Goal: Information Seeking & Learning: Learn about a topic

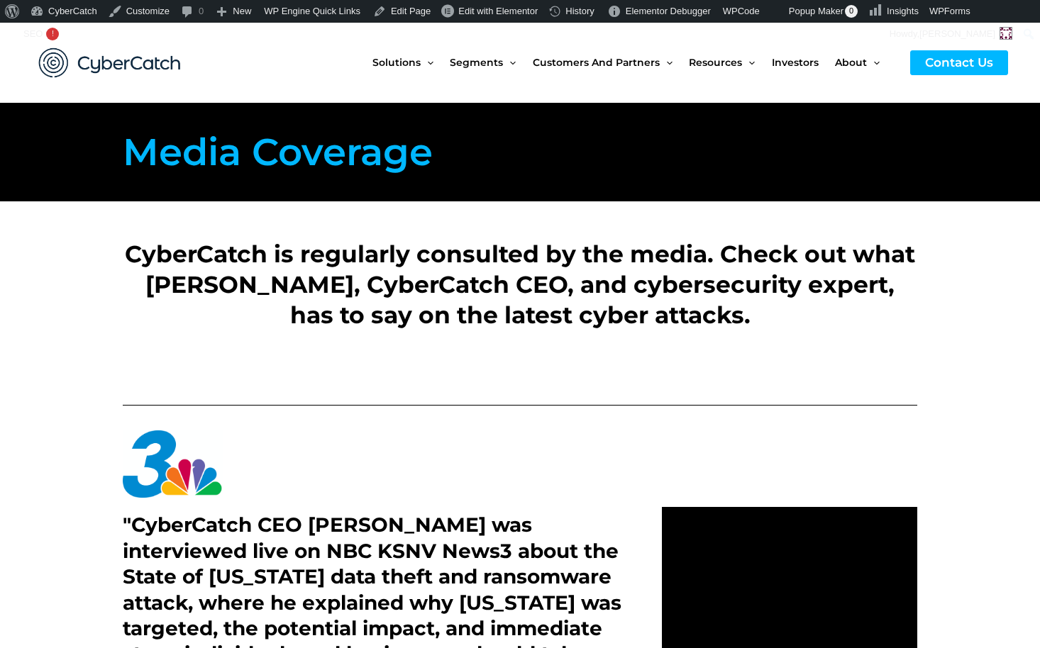
click at [380, 156] on h1 "Media Coverage" at bounding box center [320, 152] width 394 height 57
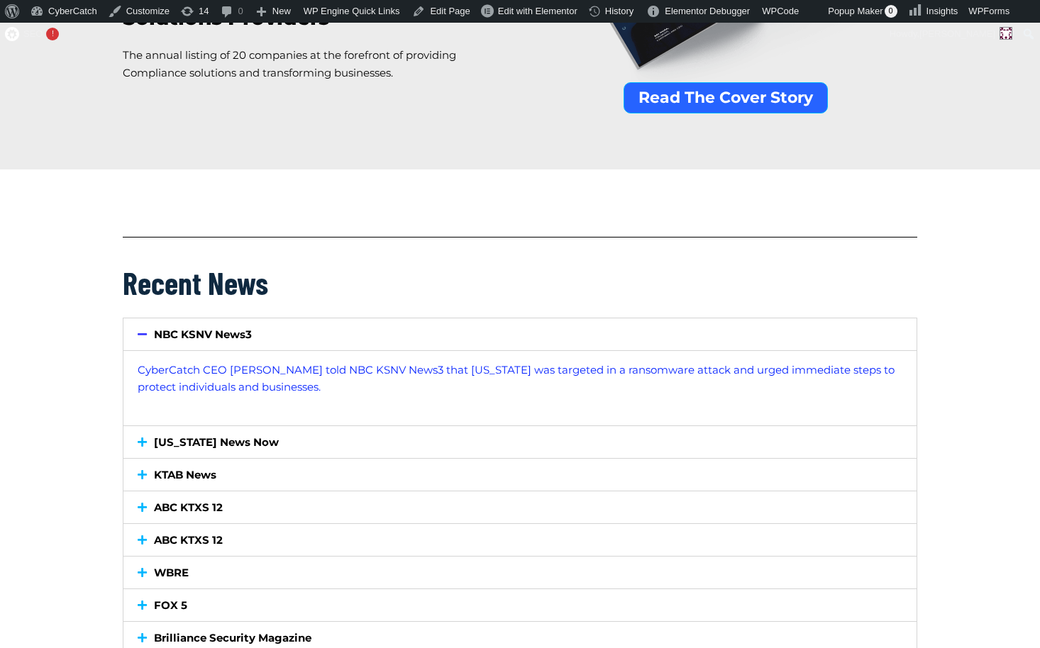
scroll to position [1217, 0]
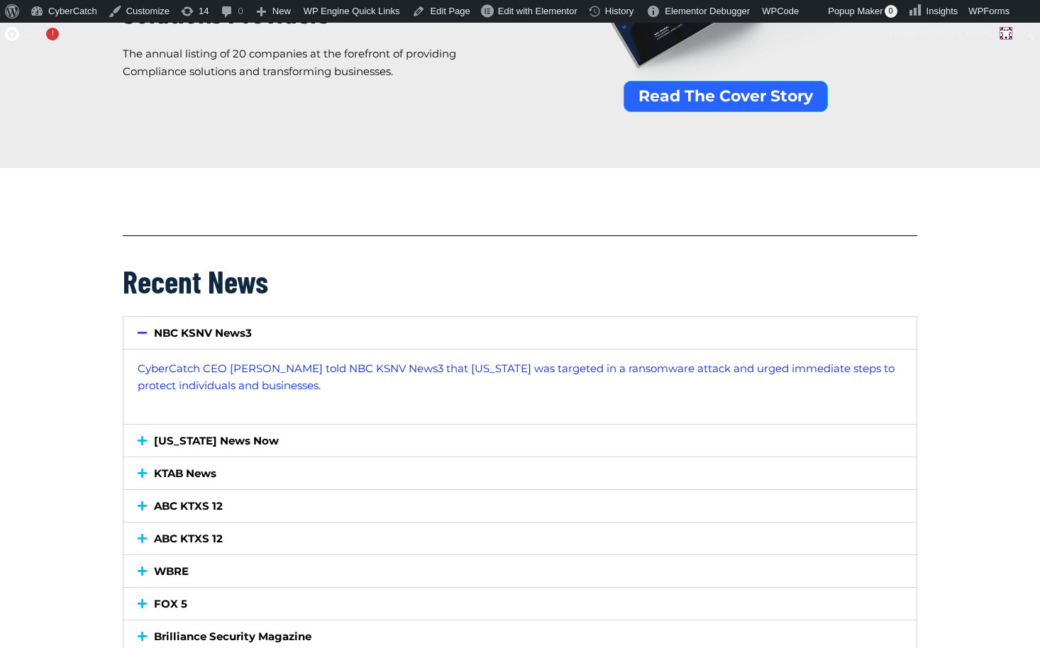
click at [211, 442] on link "Hawaii News Now" at bounding box center [216, 440] width 125 height 13
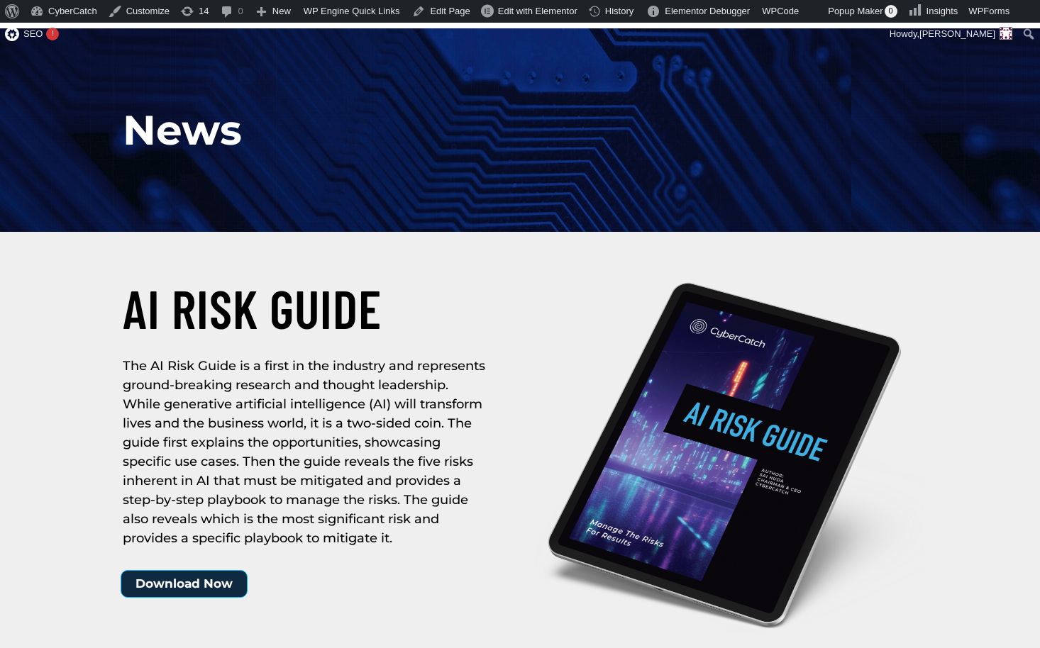
scroll to position [0, 0]
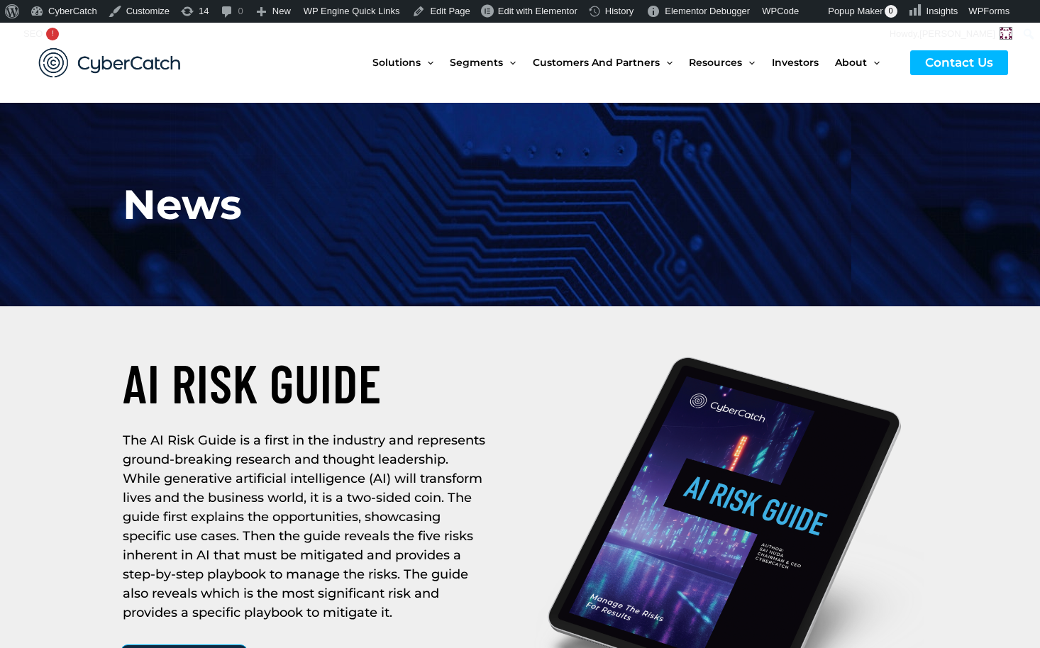
click at [101, 65] on img at bounding box center [110, 62] width 170 height 59
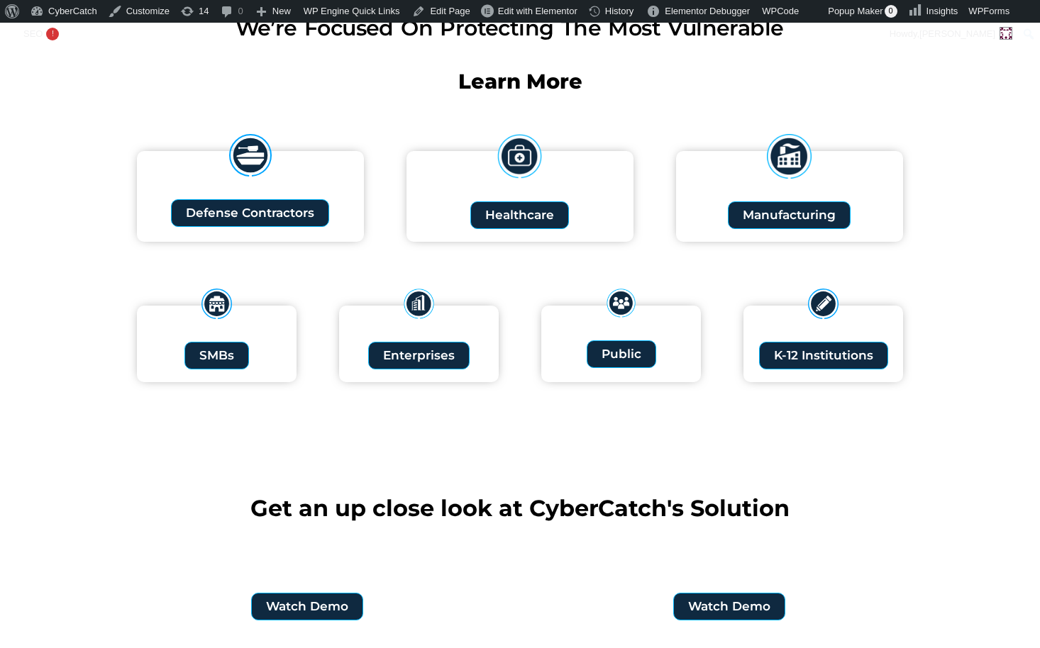
scroll to position [1801, 0]
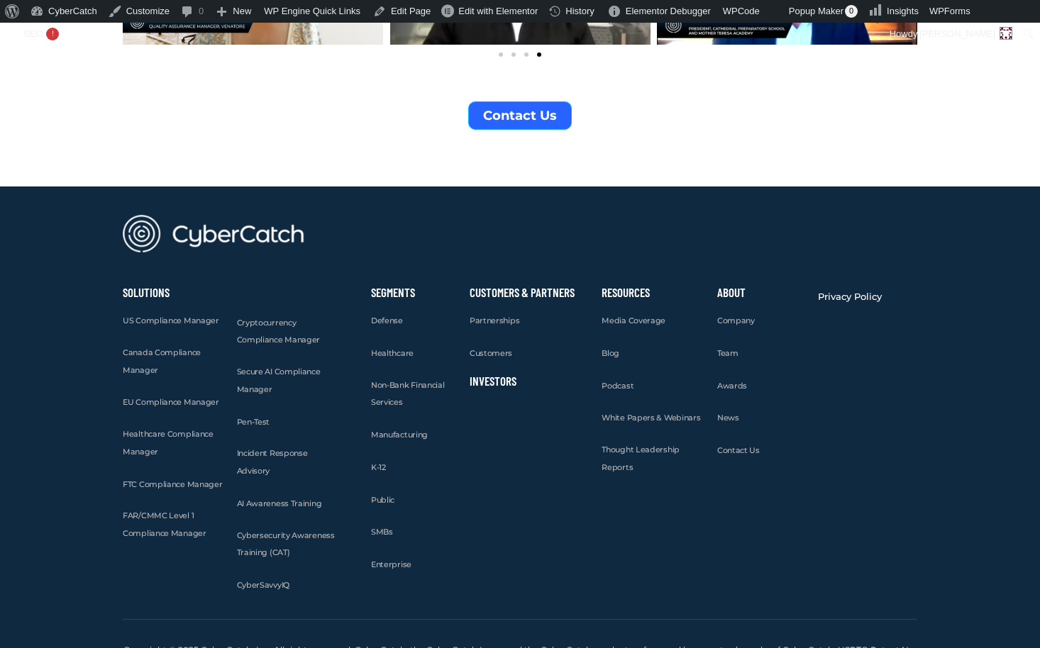
scroll to position [5413, 0]
click at [186, 316] on span "US Compliance Manager" at bounding box center [171, 321] width 96 height 10
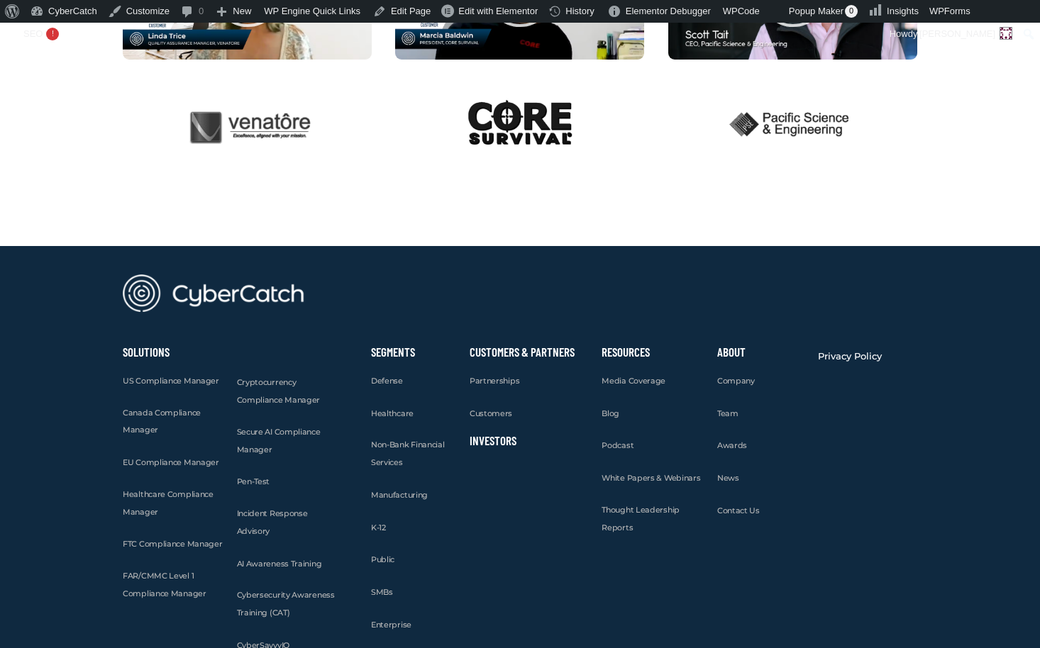
scroll to position [3583, 0]
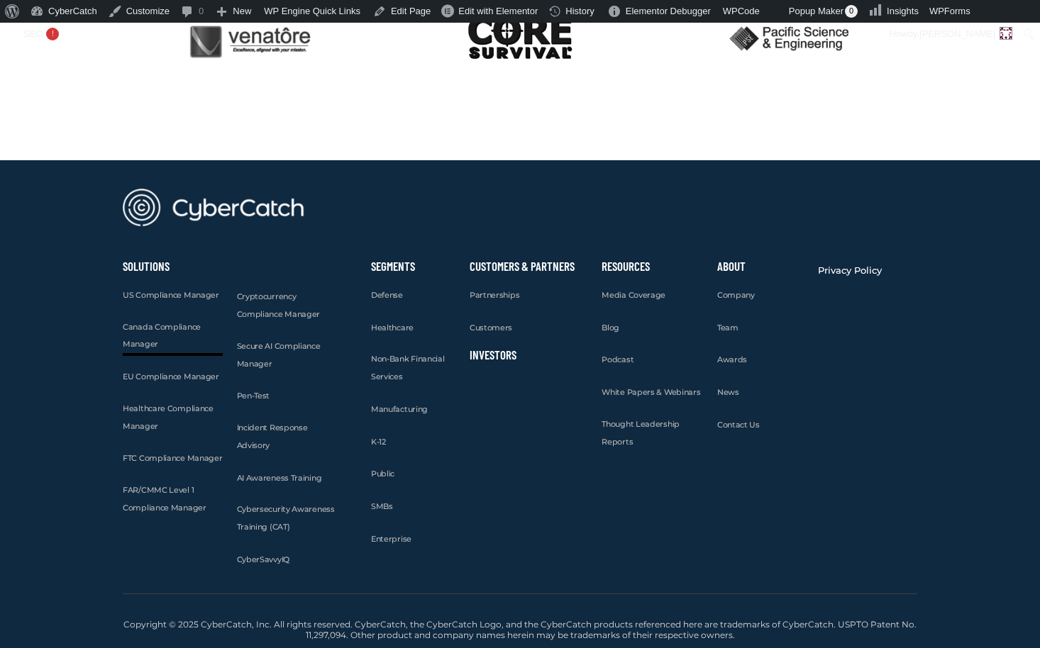
click at [162, 326] on span "Canada Compliance Manager" at bounding box center [162, 336] width 78 height 28
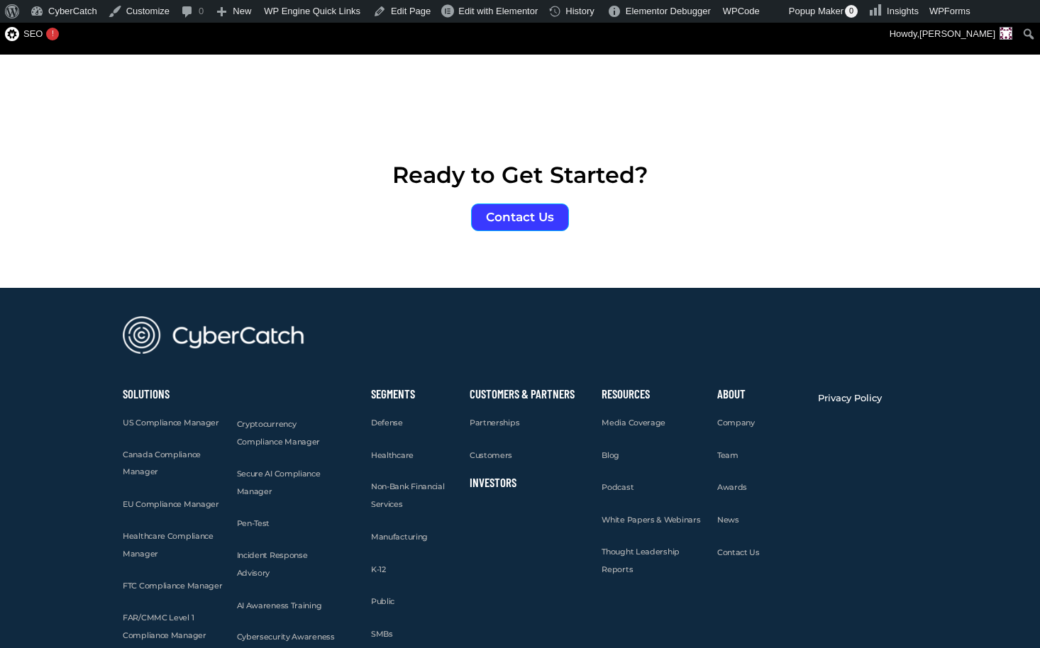
scroll to position [3713, 0]
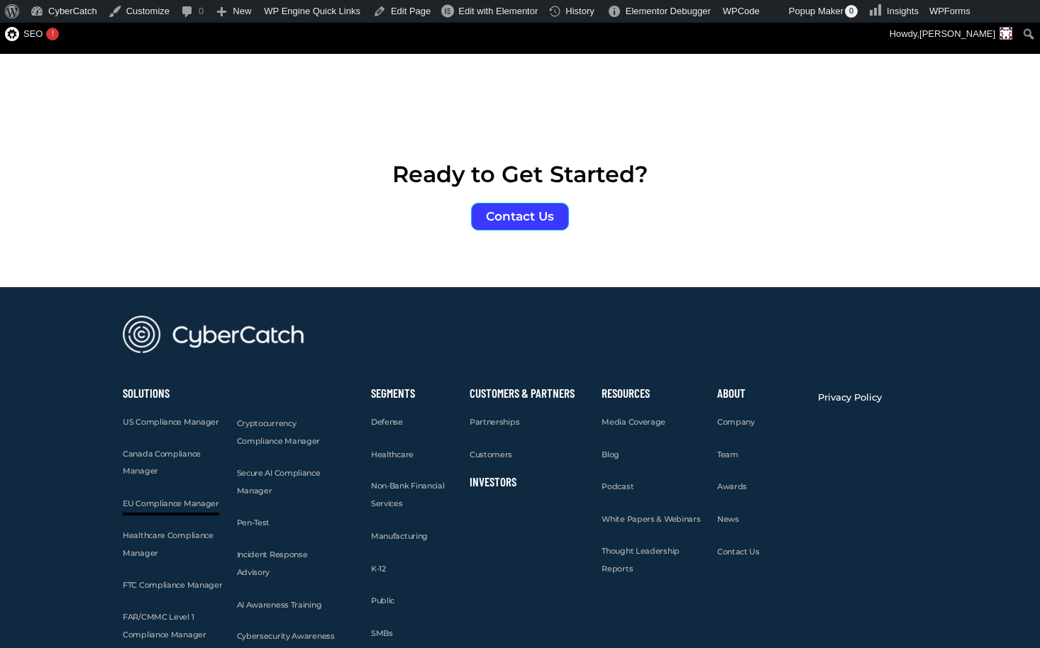
click at [153, 499] on span "EU Compliance Manager" at bounding box center [171, 504] width 96 height 10
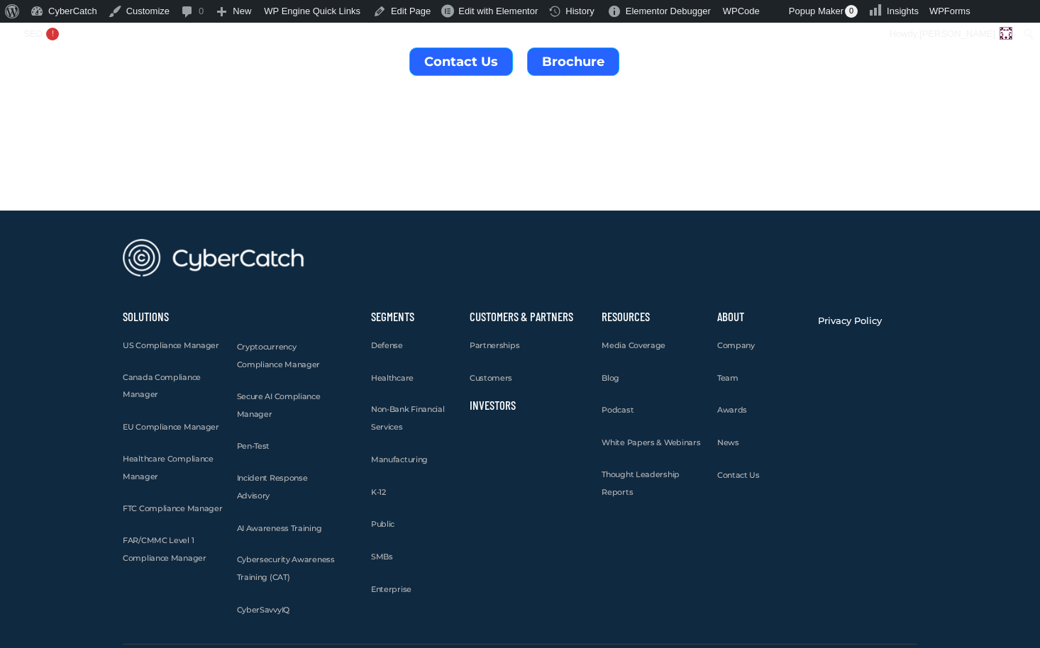
scroll to position [4424, 0]
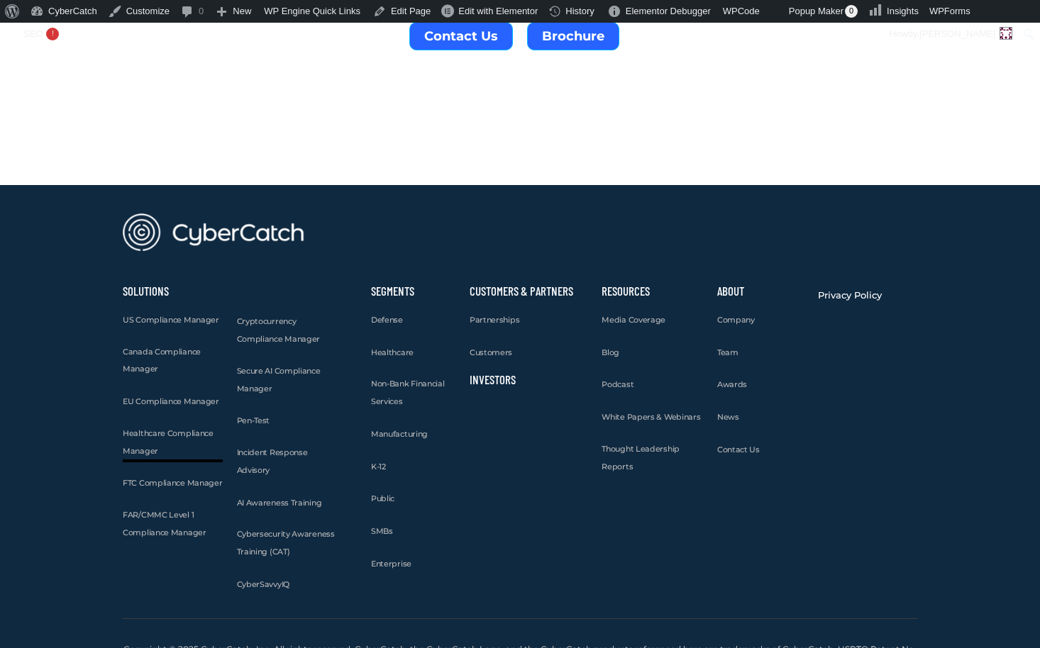
click at [172, 429] on span "Healthcare Compliance Manager" at bounding box center [168, 443] width 91 height 28
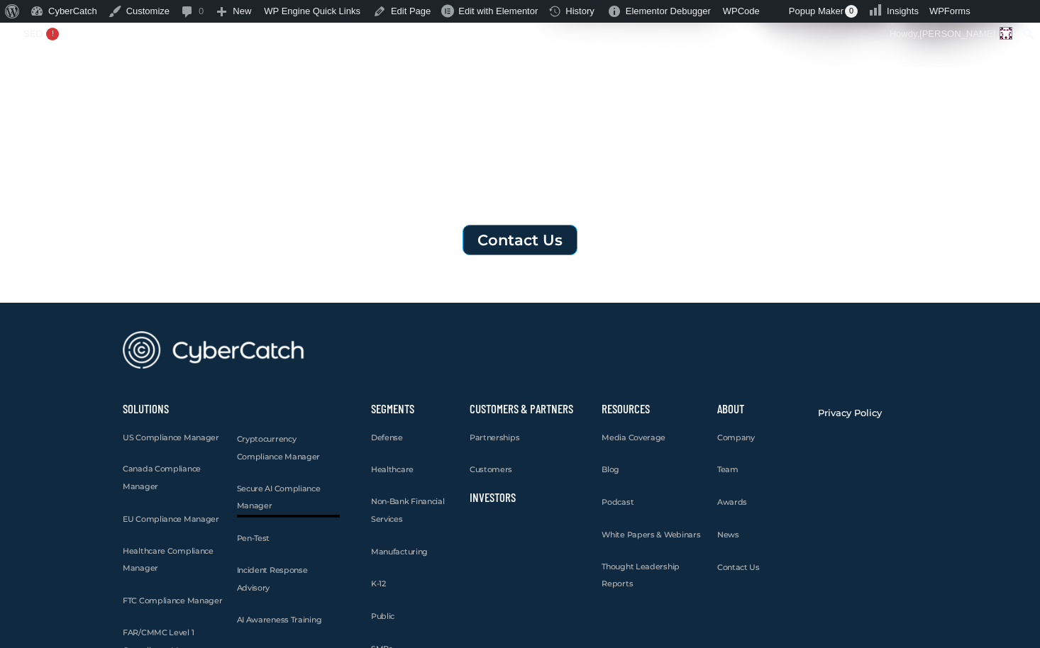
scroll to position [4661, 0]
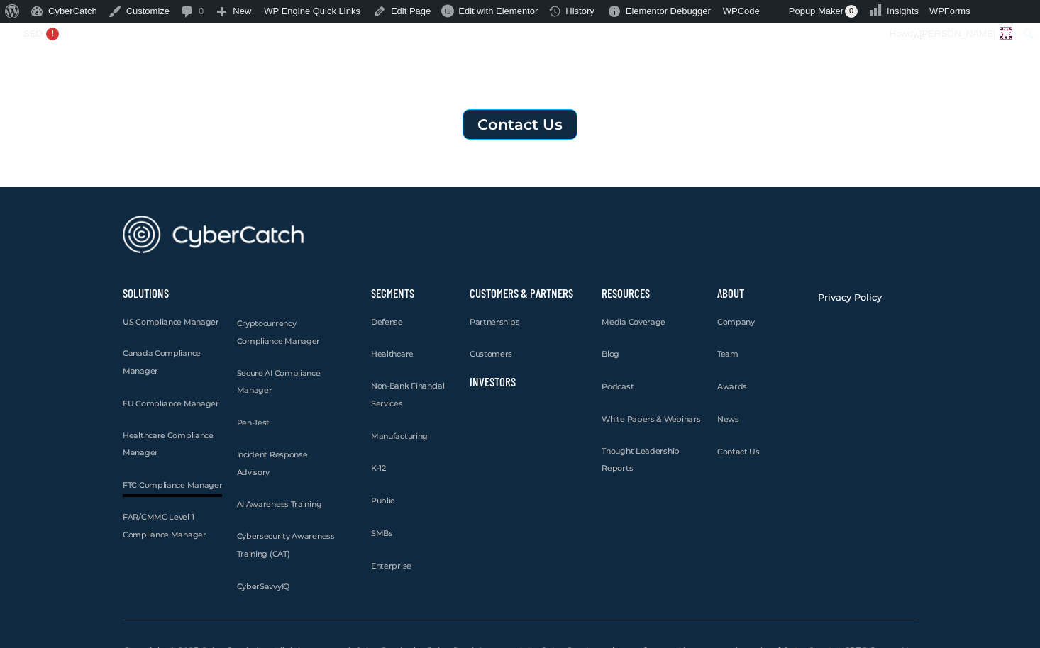
click at [145, 480] on span "FTC Compliance Manager" at bounding box center [172, 485] width 99 height 10
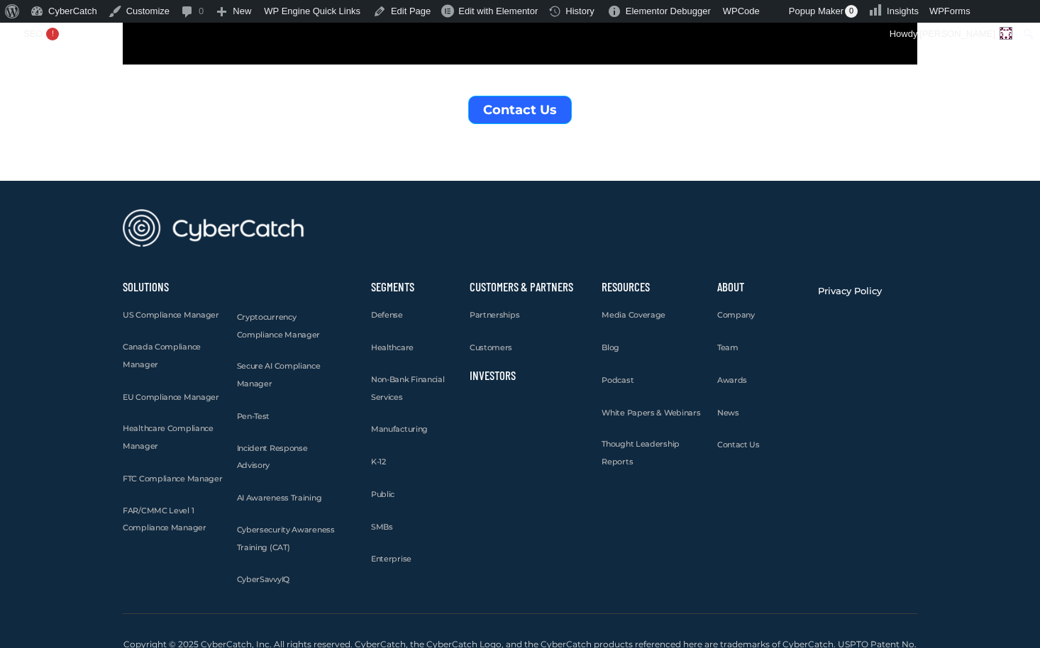
scroll to position [3400, 0]
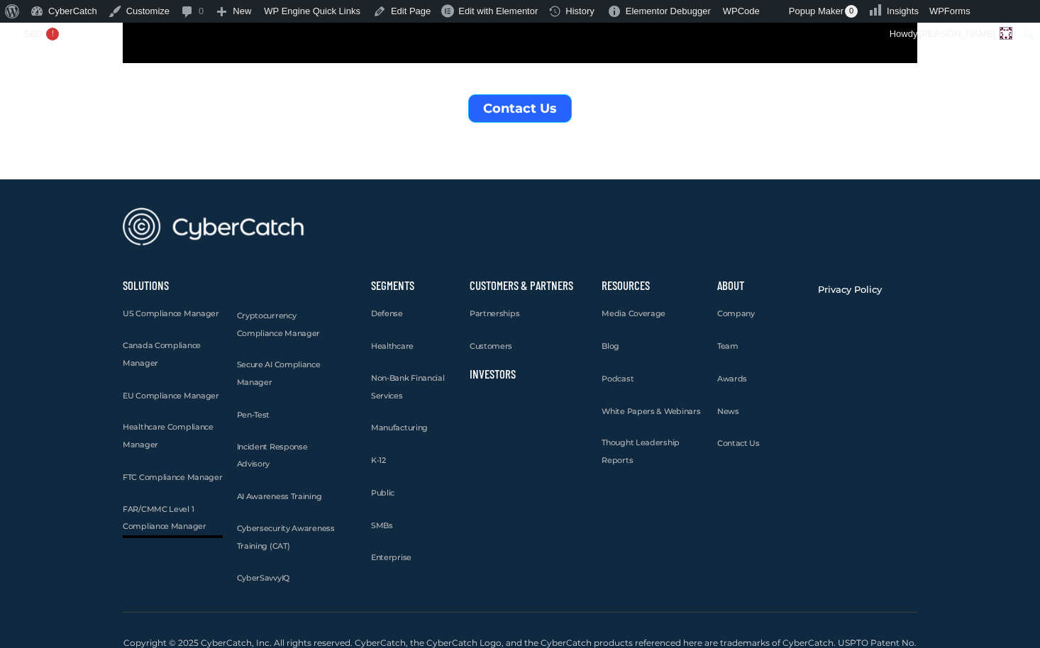
click at [158, 501] on link "FAR/CMMC Level 1 Compliance Manager" at bounding box center [173, 518] width 100 height 35
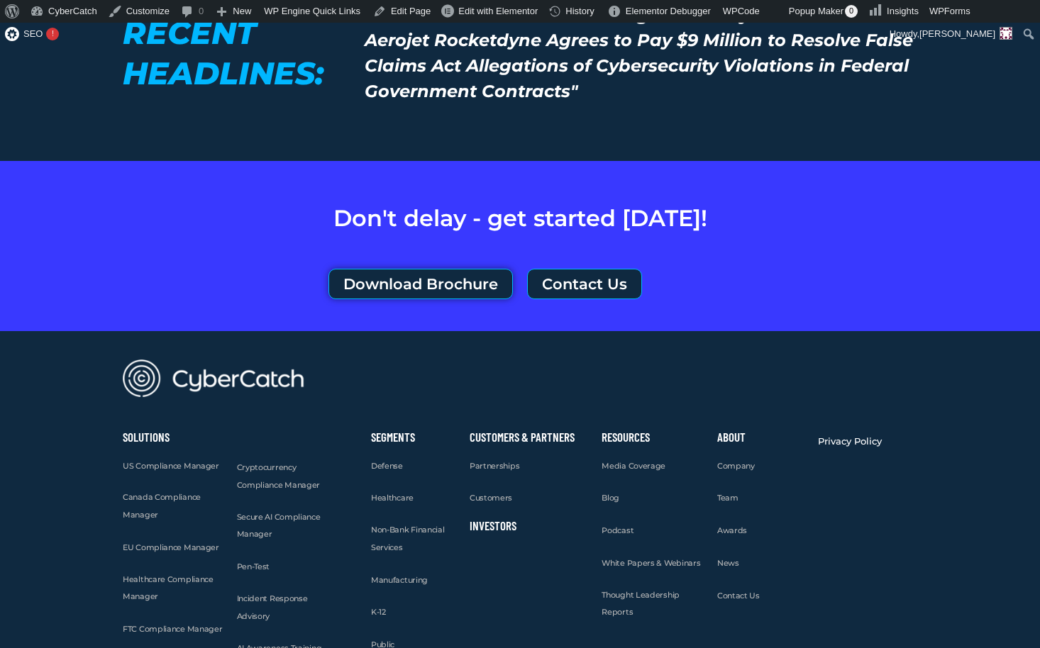
scroll to position [4966, 0]
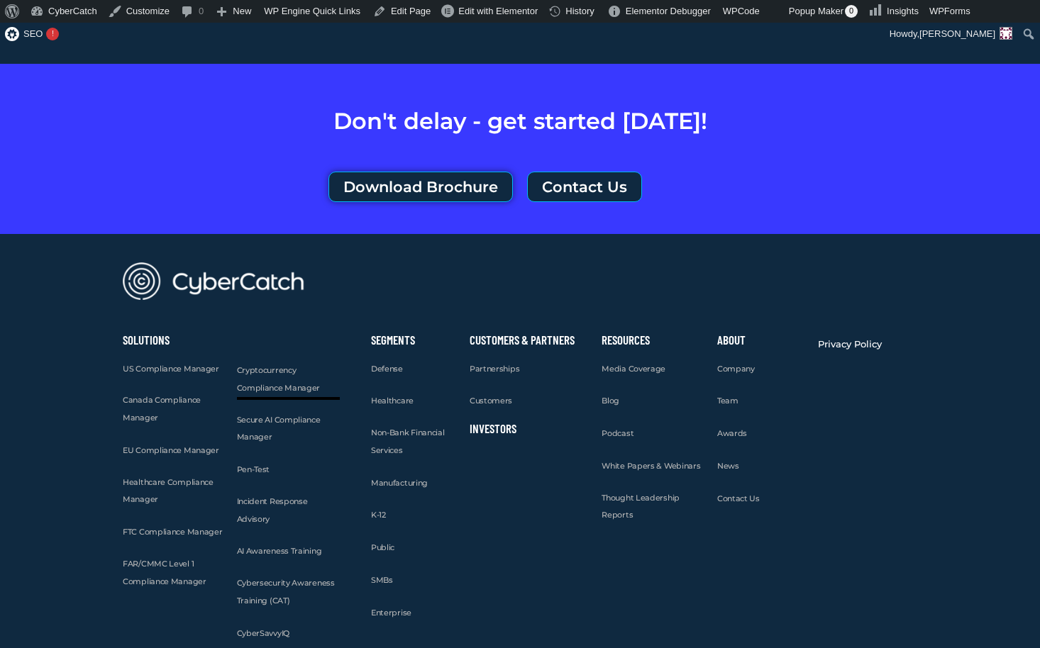
click at [266, 365] on span "Cryptocurrency Compliance Manager" at bounding box center [279, 379] width 84 height 28
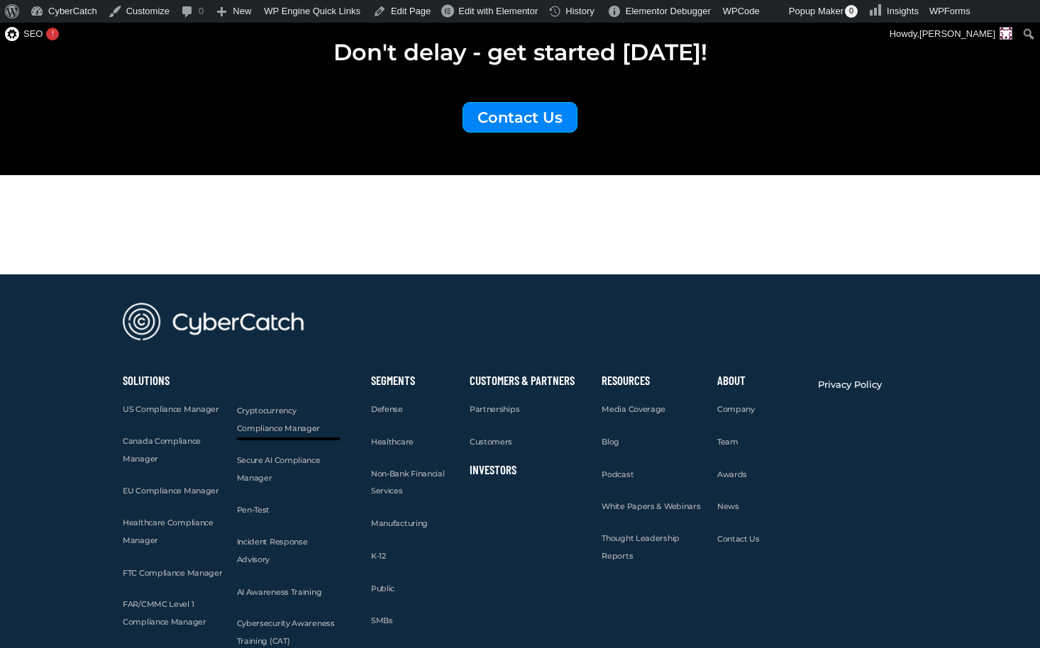
scroll to position [3880, 0]
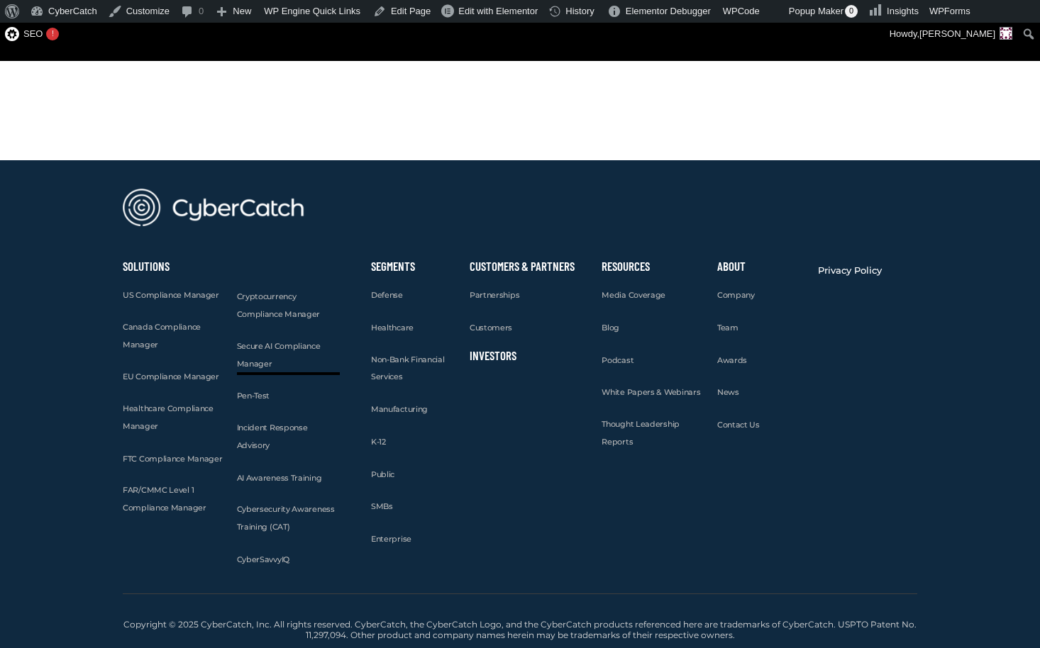
click at [255, 349] on span "Secure AI Compliance Manager" at bounding box center [279, 355] width 84 height 28
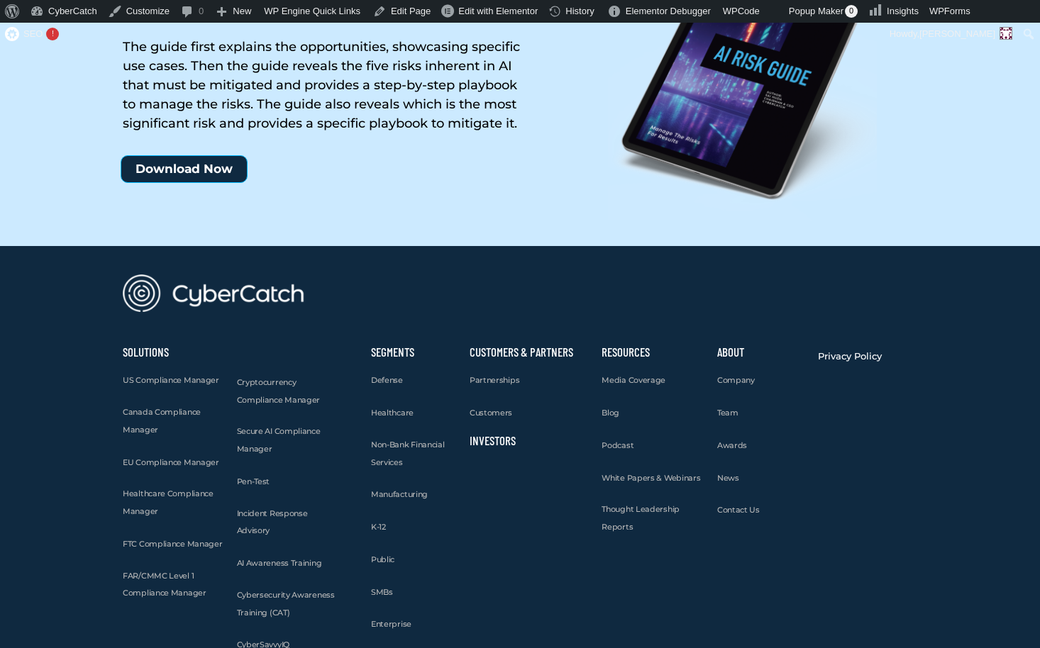
scroll to position [4098, 0]
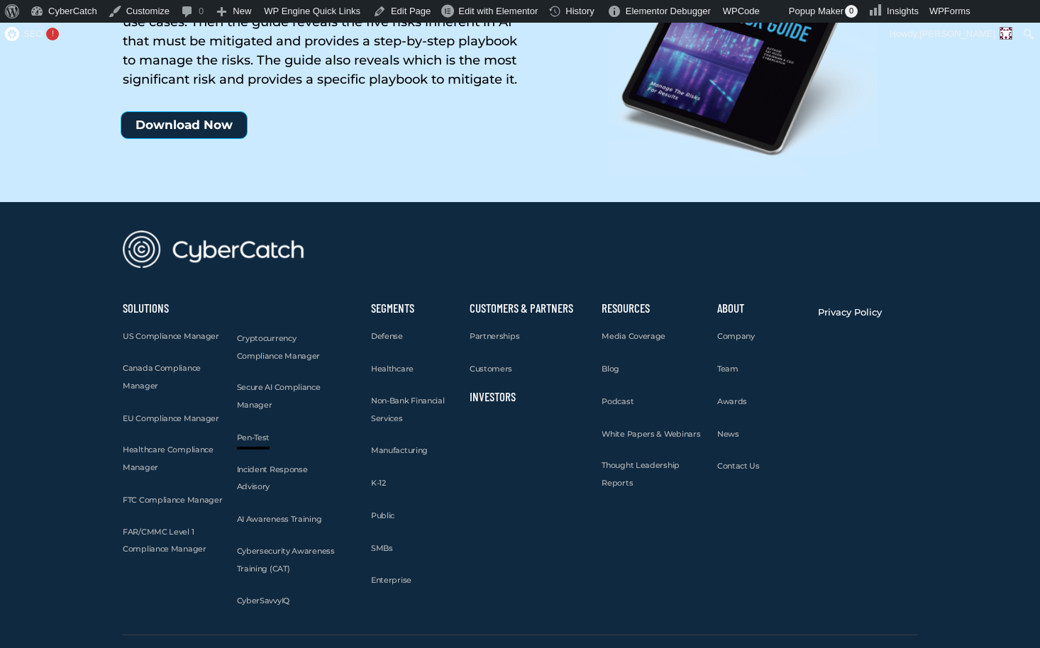
click at [255, 433] on span "Pen-Test" at bounding box center [253, 438] width 33 height 10
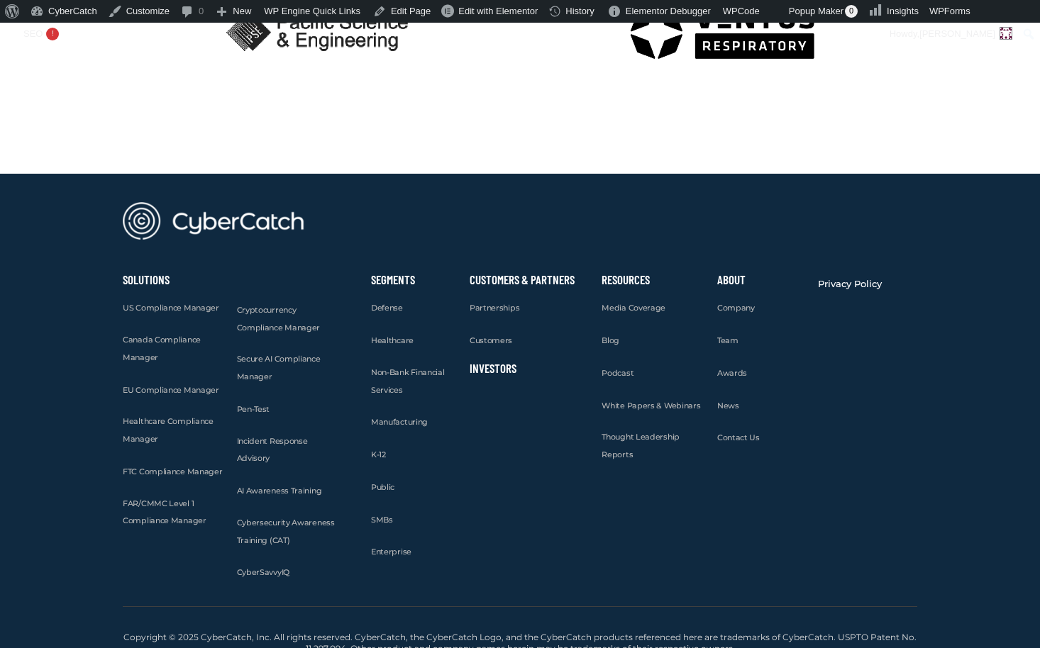
scroll to position [2925, 0]
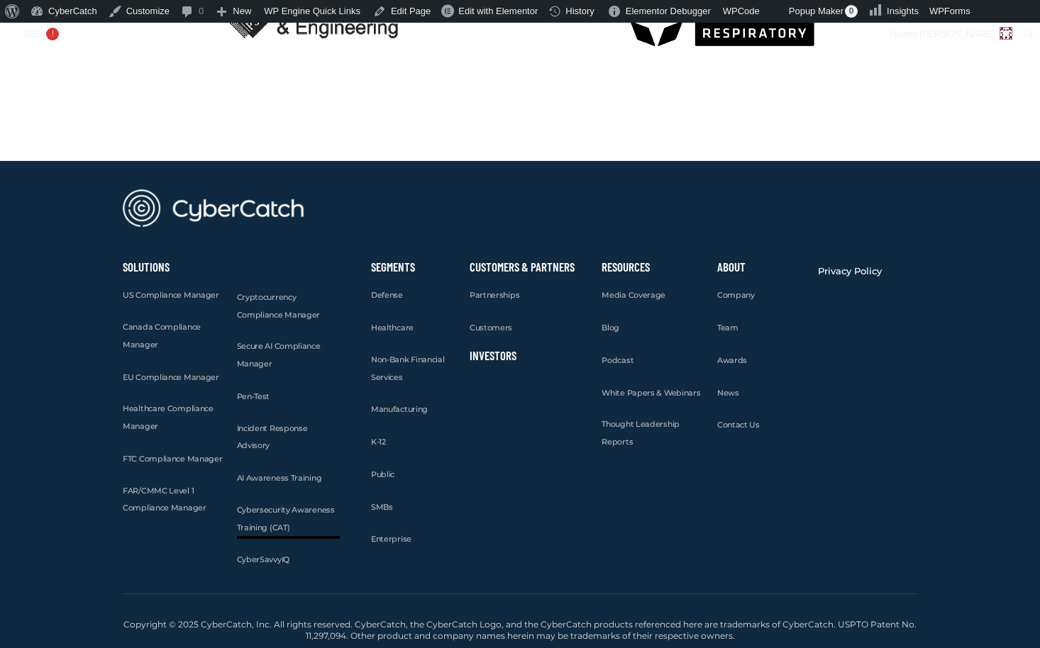
click at [260, 528] on span "Cybersecurity Awareness Training (CAT)" at bounding box center [286, 519] width 98 height 28
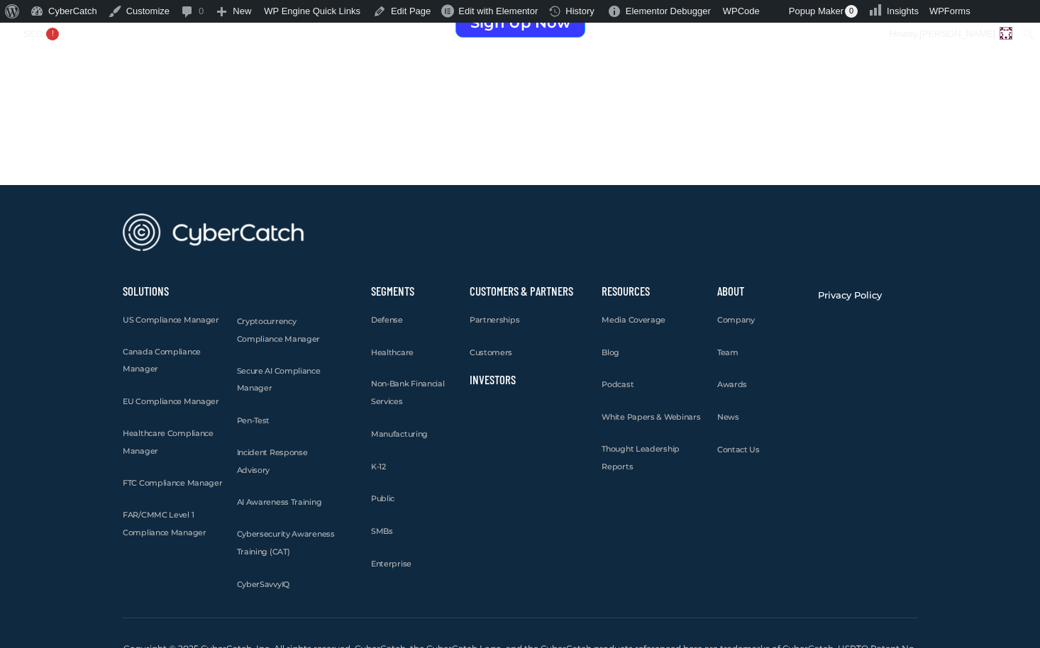
scroll to position [3539, 0]
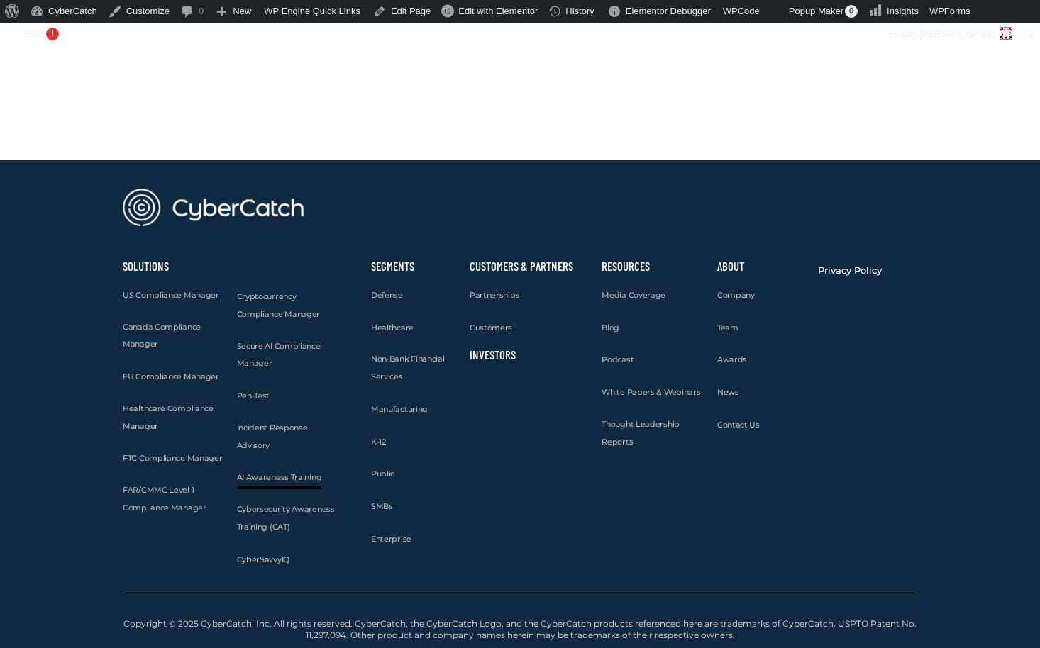
click at [256, 475] on span "AI Awareness Training" at bounding box center [279, 478] width 85 height 10
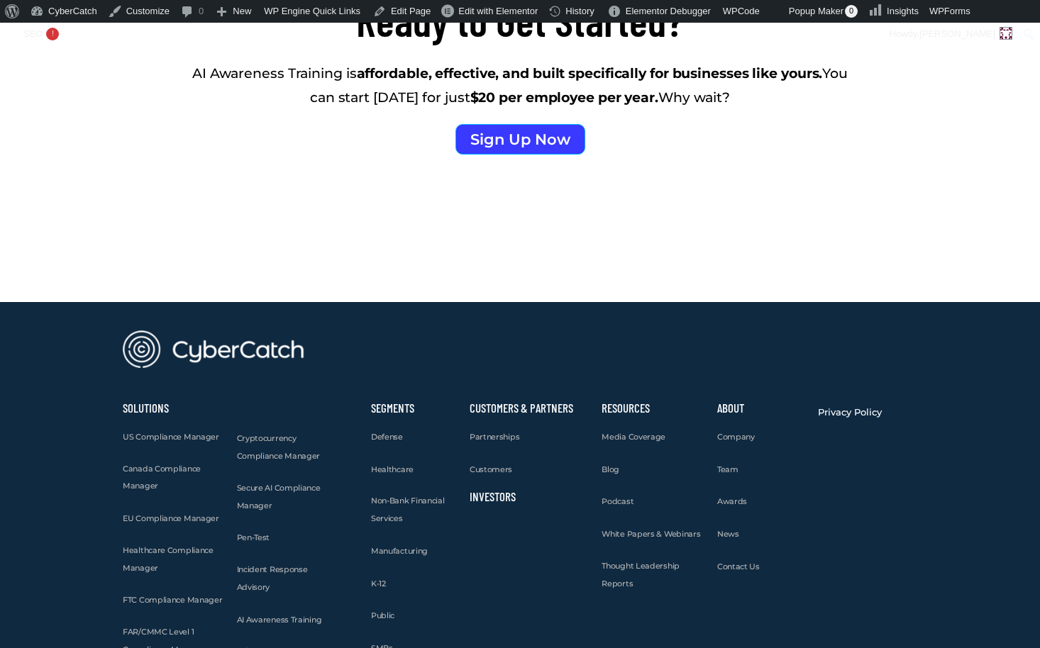
scroll to position [2811, 0]
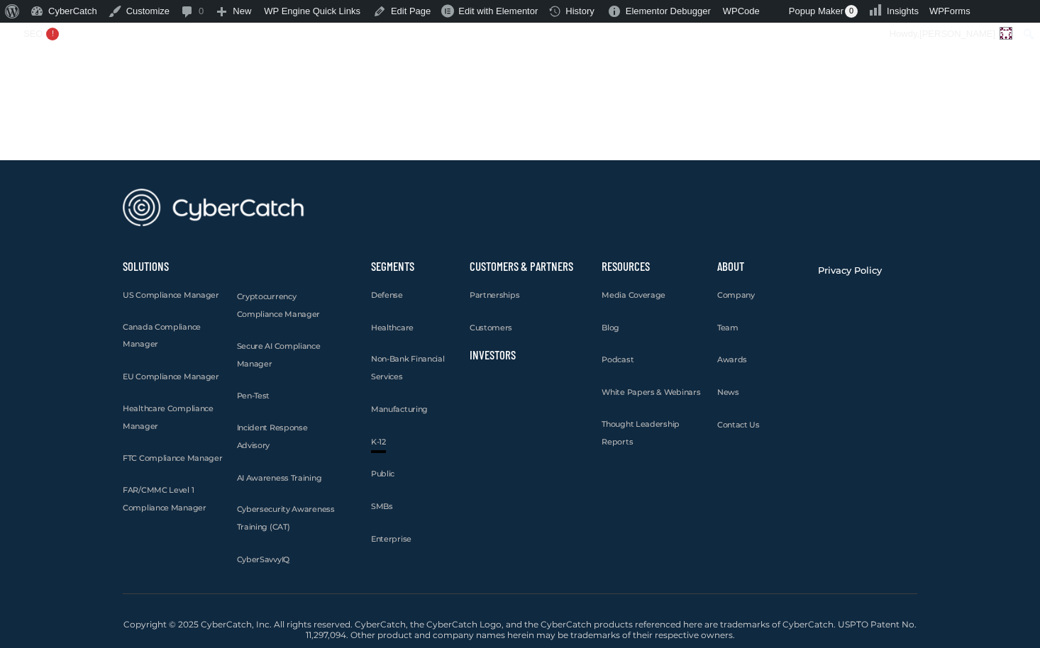
click at [376, 440] on span "K-12" at bounding box center [378, 442] width 15 height 10
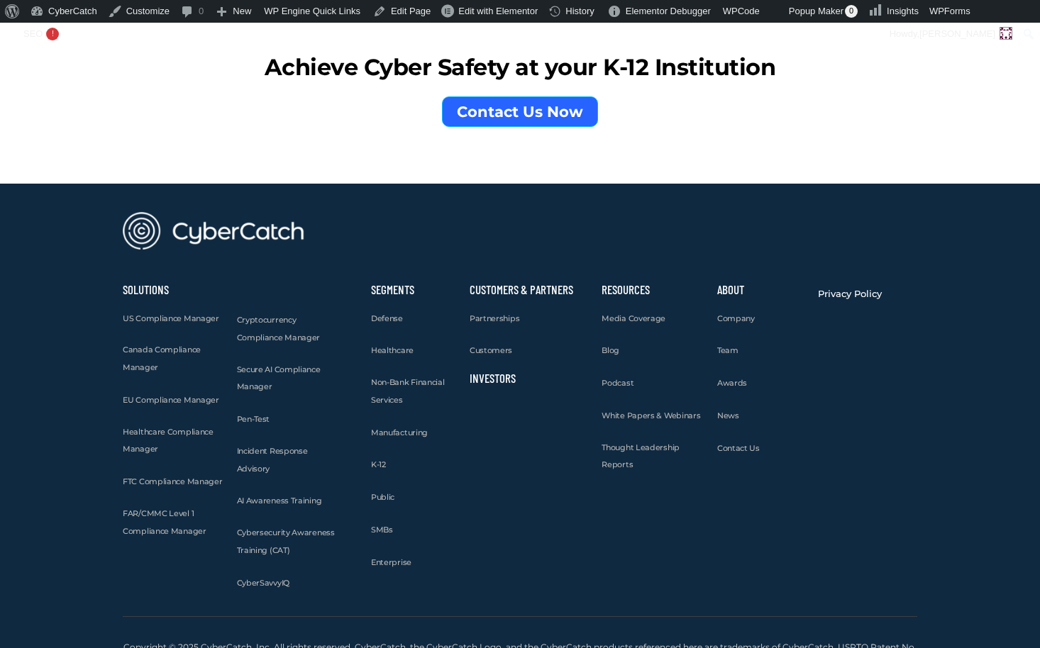
scroll to position [5557, 0]
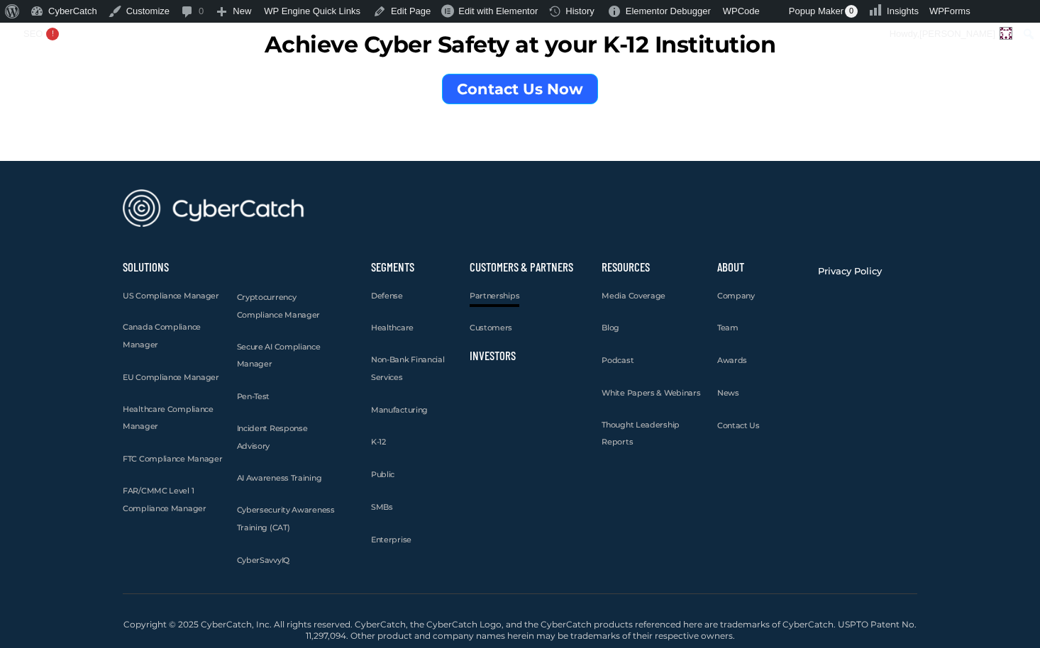
click at [494, 294] on span "Partnerships" at bounding box center [495, 296] width 50 height 10
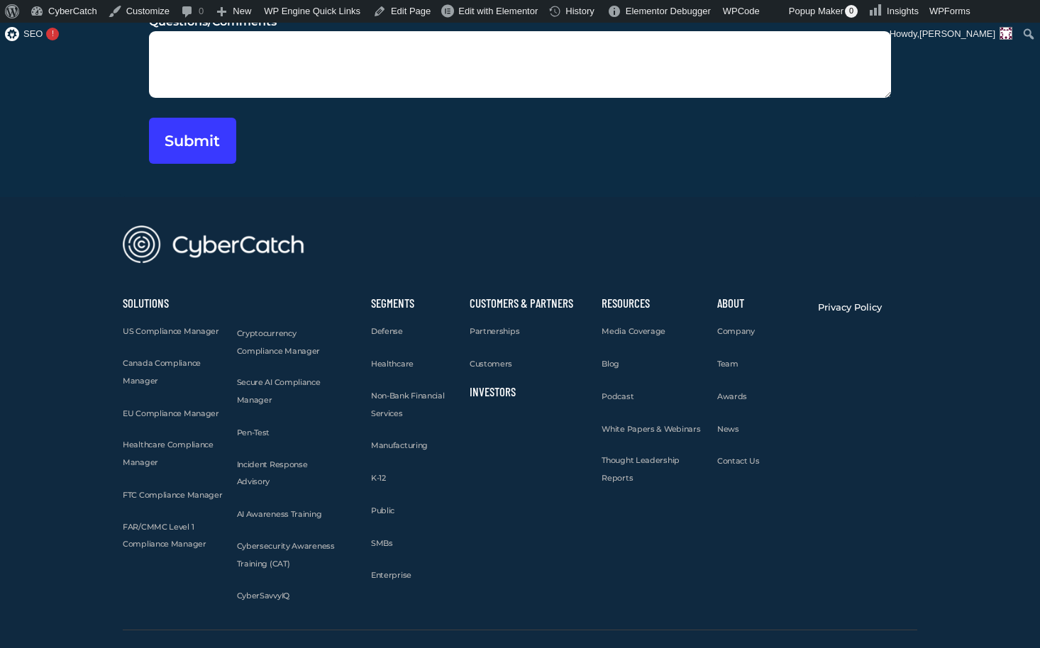
scroll to position [4086, 0]
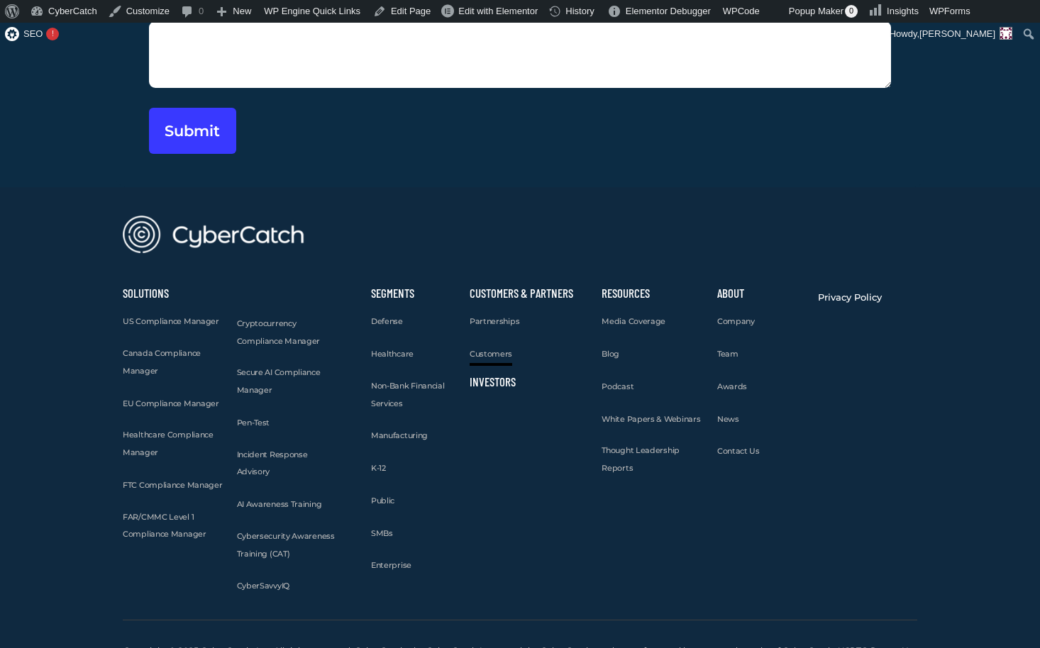
click at [497, 349] on span "Customers" at bounding box center [491, 354] width 43 height 10
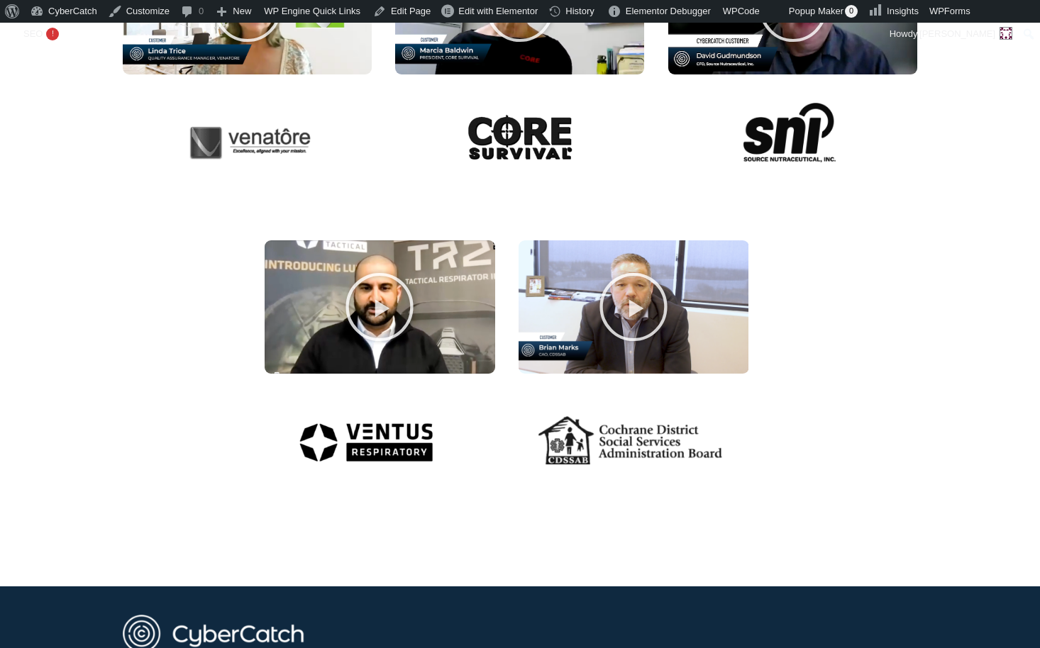
scroll to position [1445, 0]
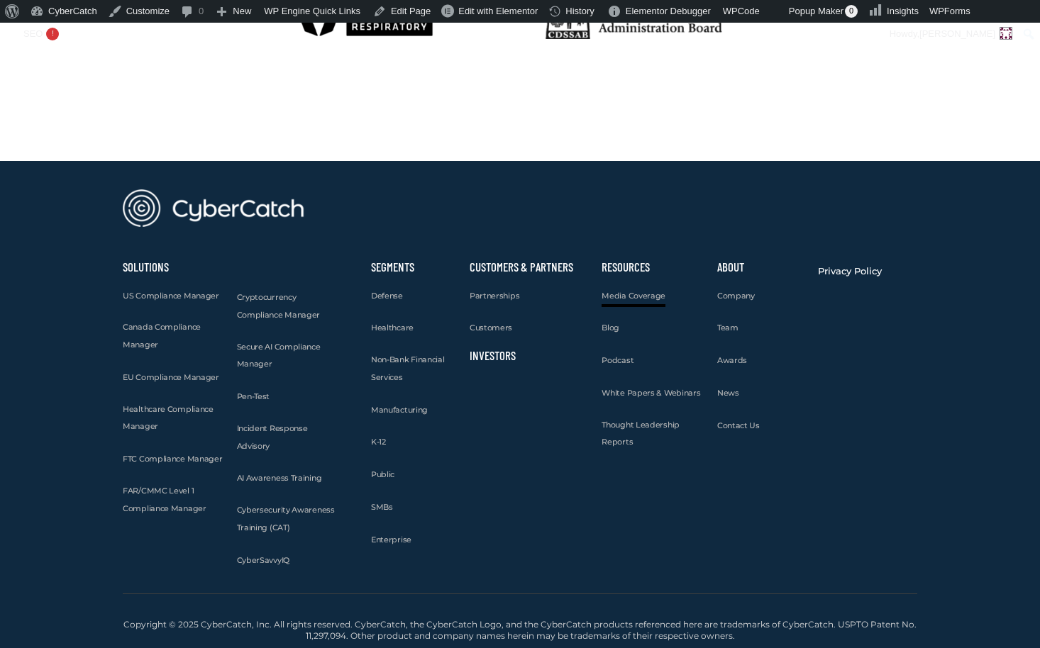
click at [648, 294] on span "Media Coverage" at bounding box center [634, 296] width 64 height 10
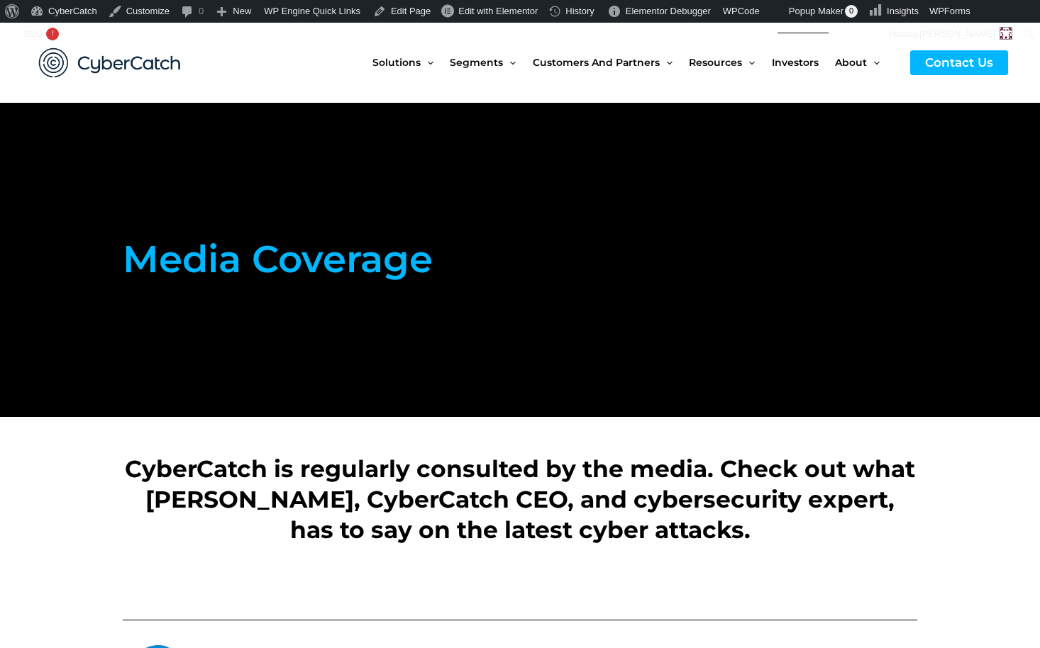
click at [786, 64] on span "Investors" at bounding box center [795, 63] width 47 height 60
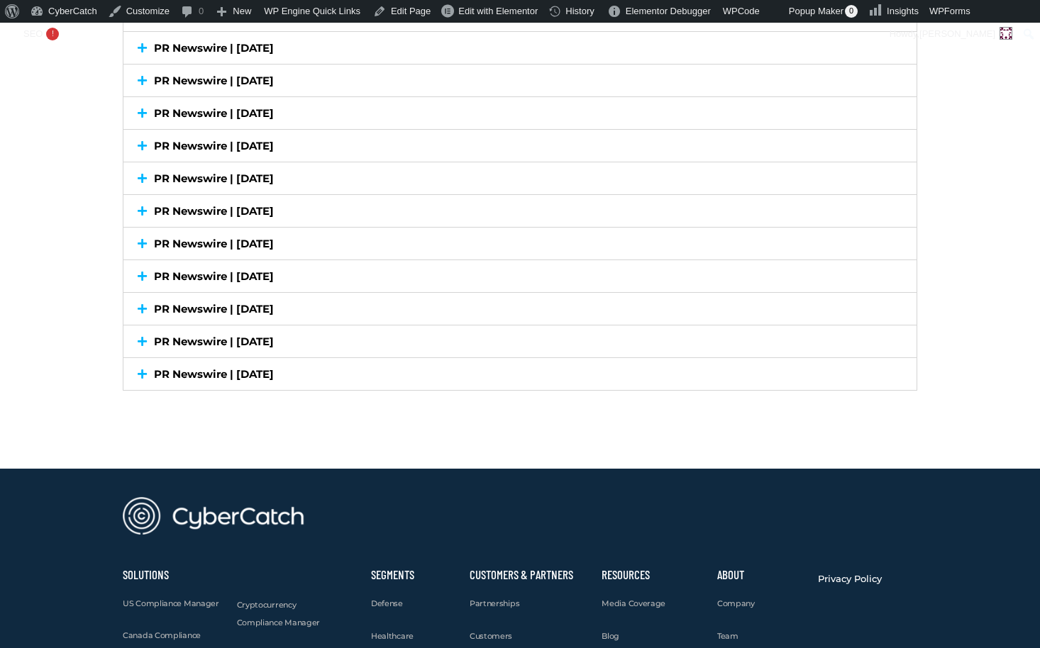
scroll to position [4265, 0]
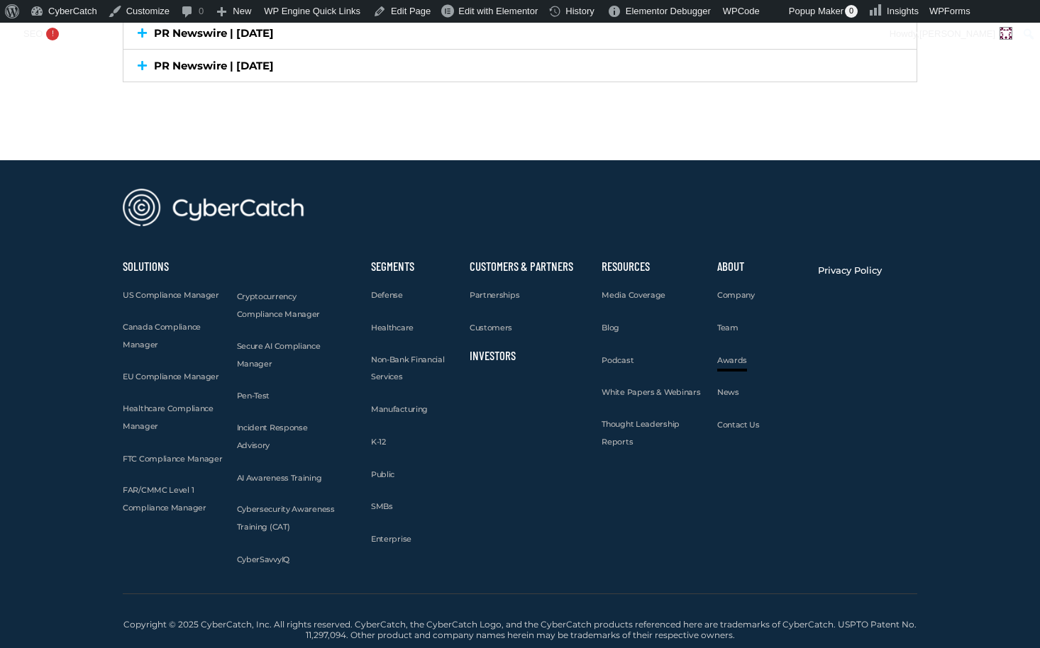
click at [738, 361] on span "Awards" at bounding box center [732, 360] width 30 height 10
